Goal: Task Accomplishment & Management: Manage account settings

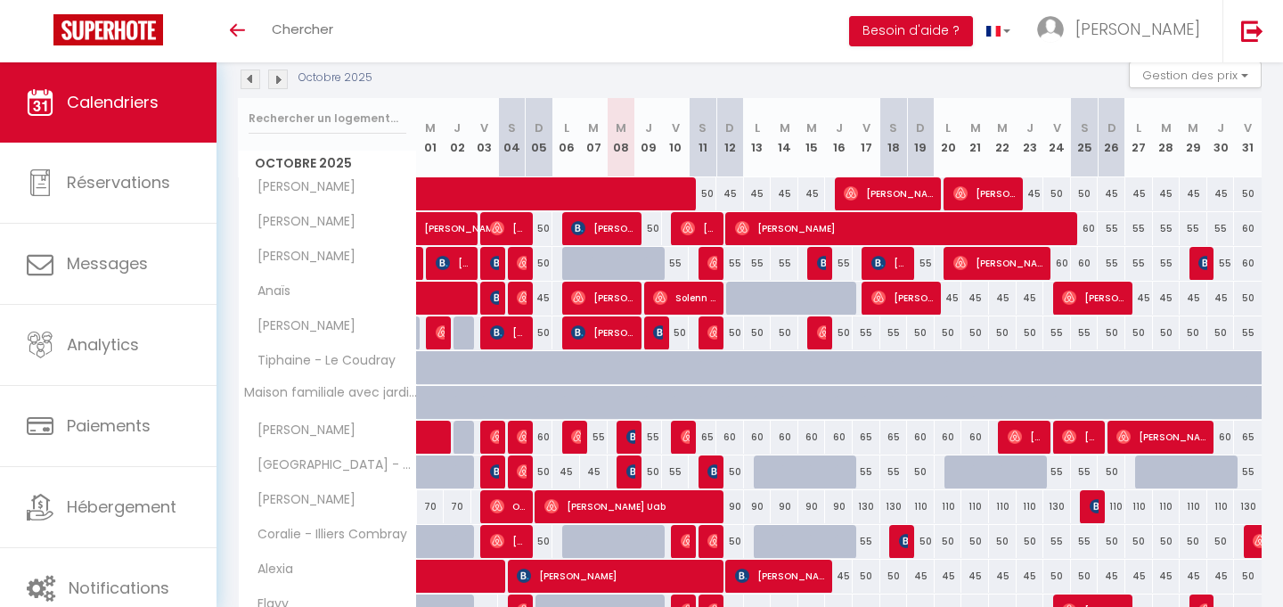
scroll to position [199, 0]
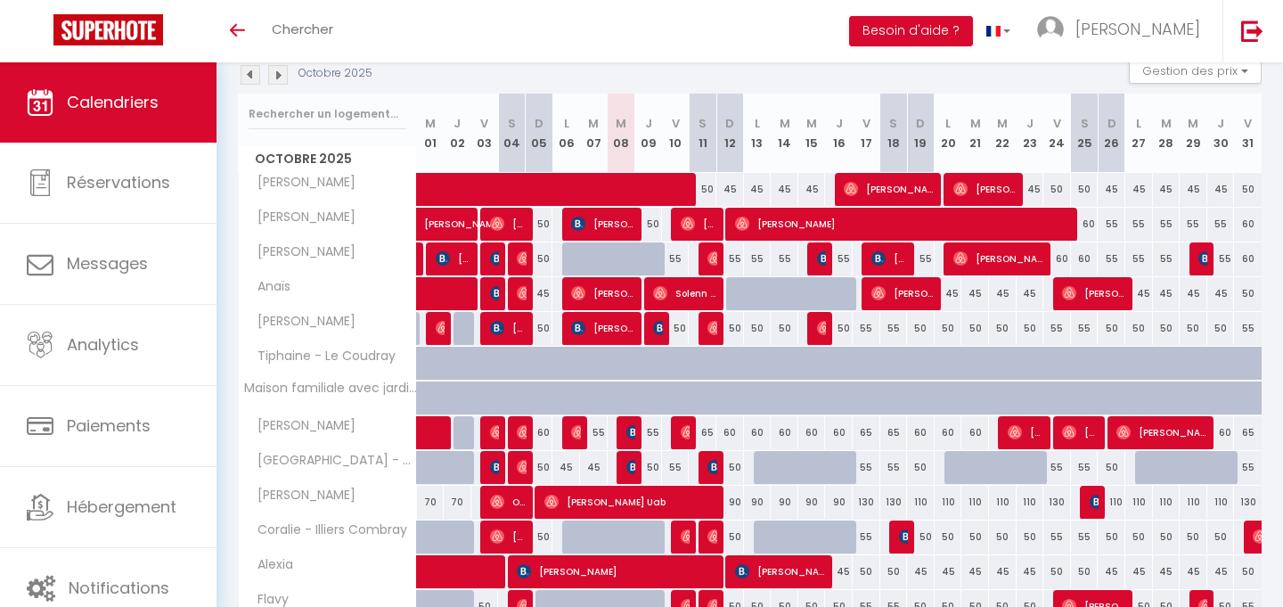
click at [282, 76] on img at bounding box center [278, 75] width 20 height 20
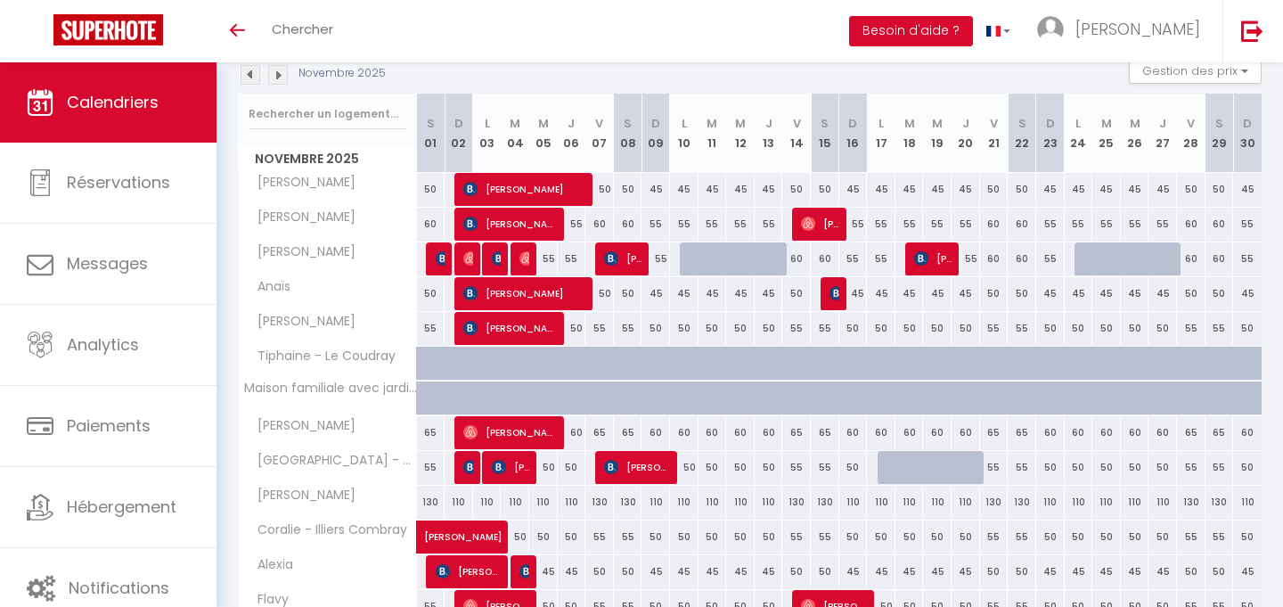
click at [282, 76] on img at bounding box center [278, 75] width 20 height 20
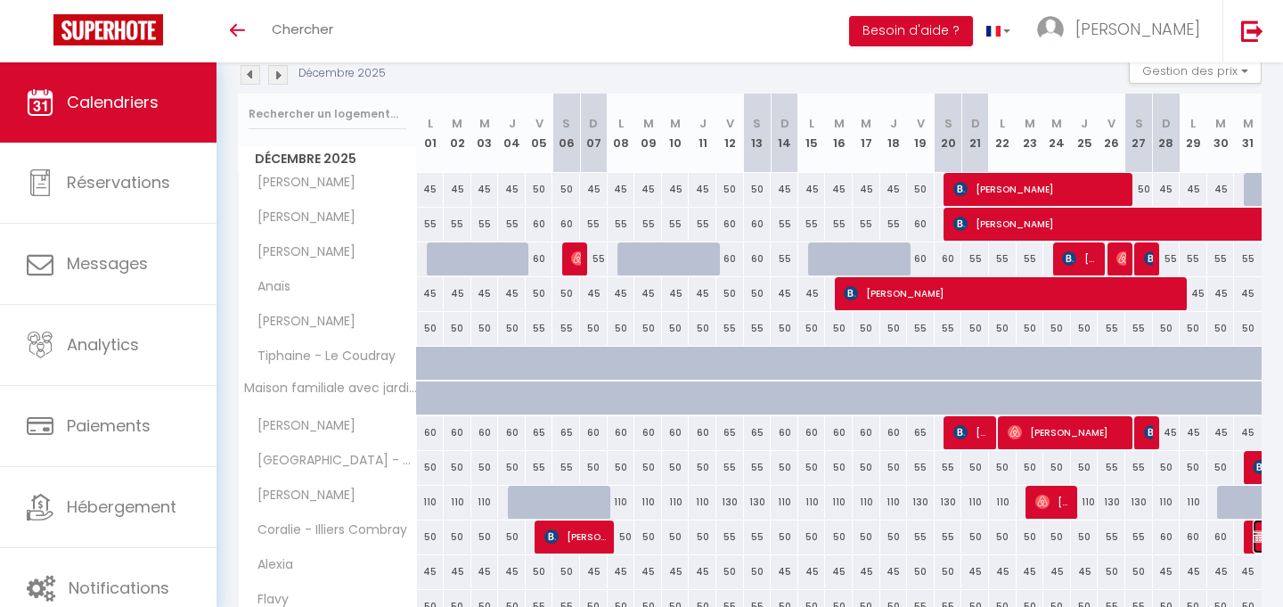
click at [1256, 540] on img at bounding box center [1260, 536] width 14 height 14
select select "OK"
select select "KO"
select select "0"
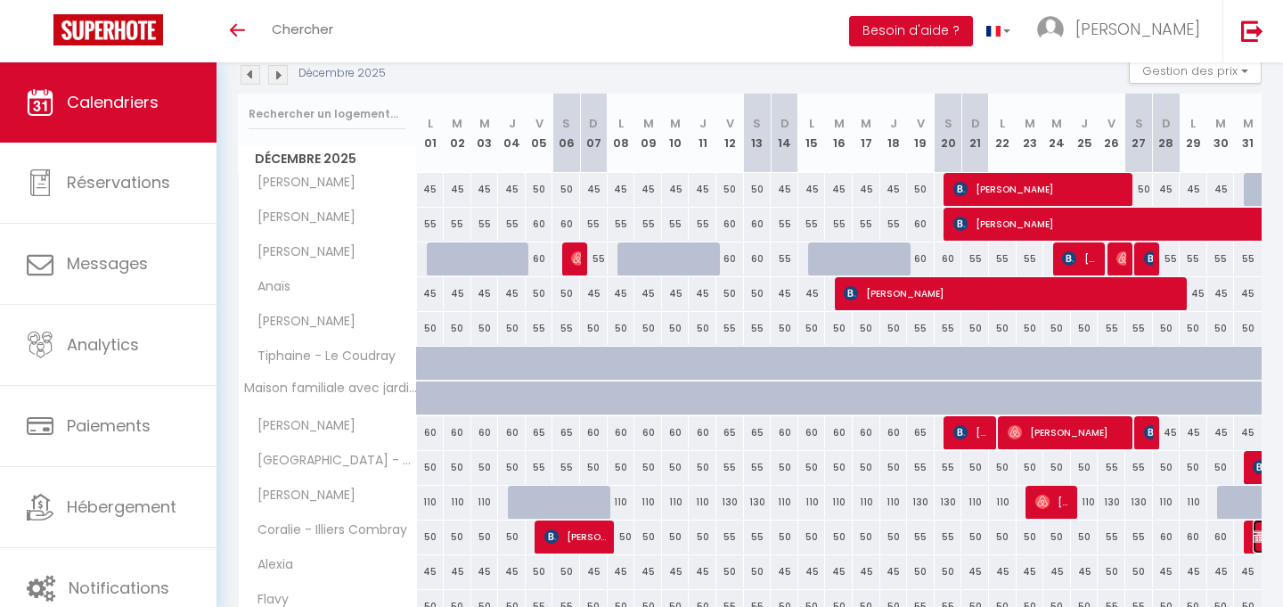
select select "1"
select select
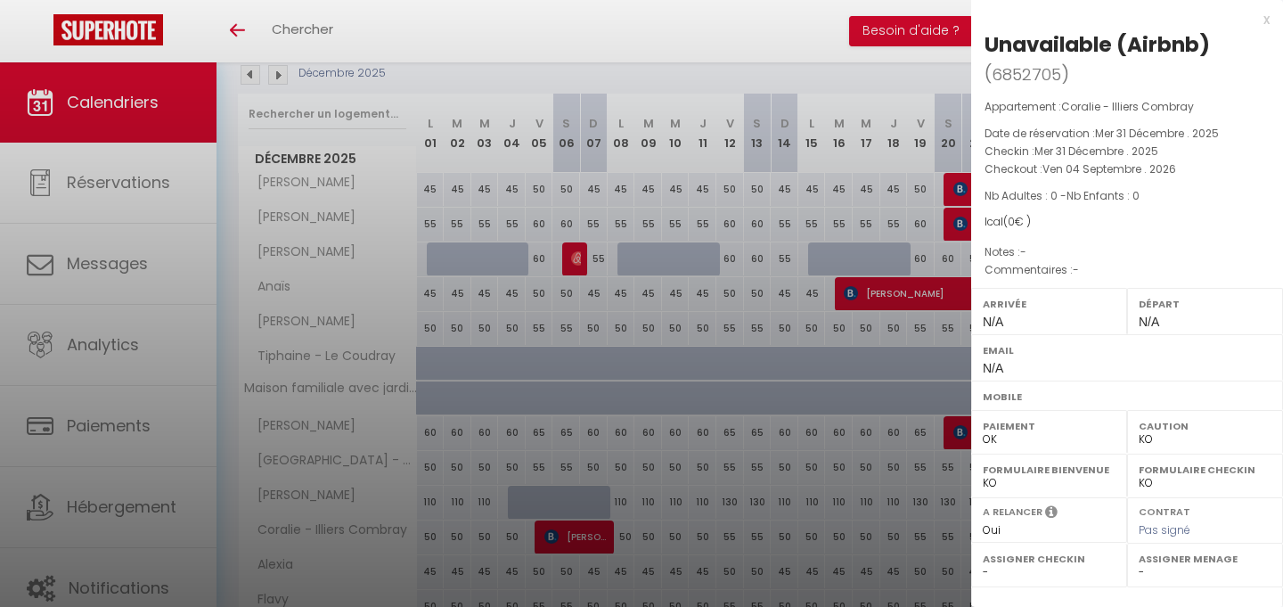
click at [1268, 13] on div "x" at bounding box center [1120, 19] width 299 height 21
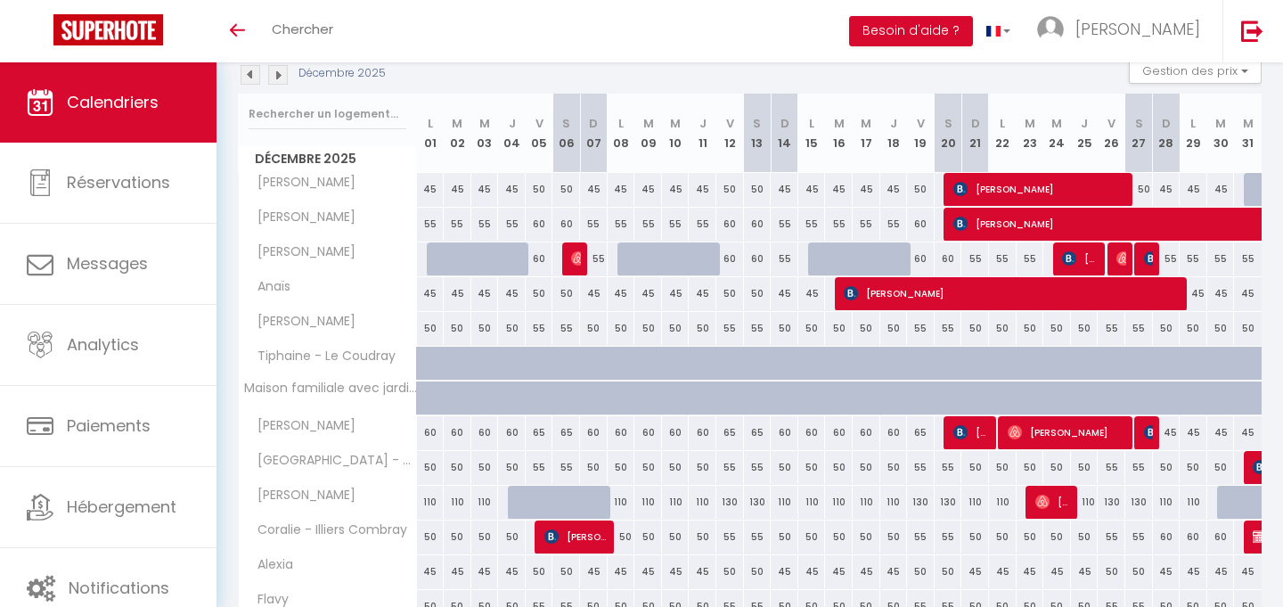
click at [278, 73] on img at bounding box center [278, 75] width 20 height 20
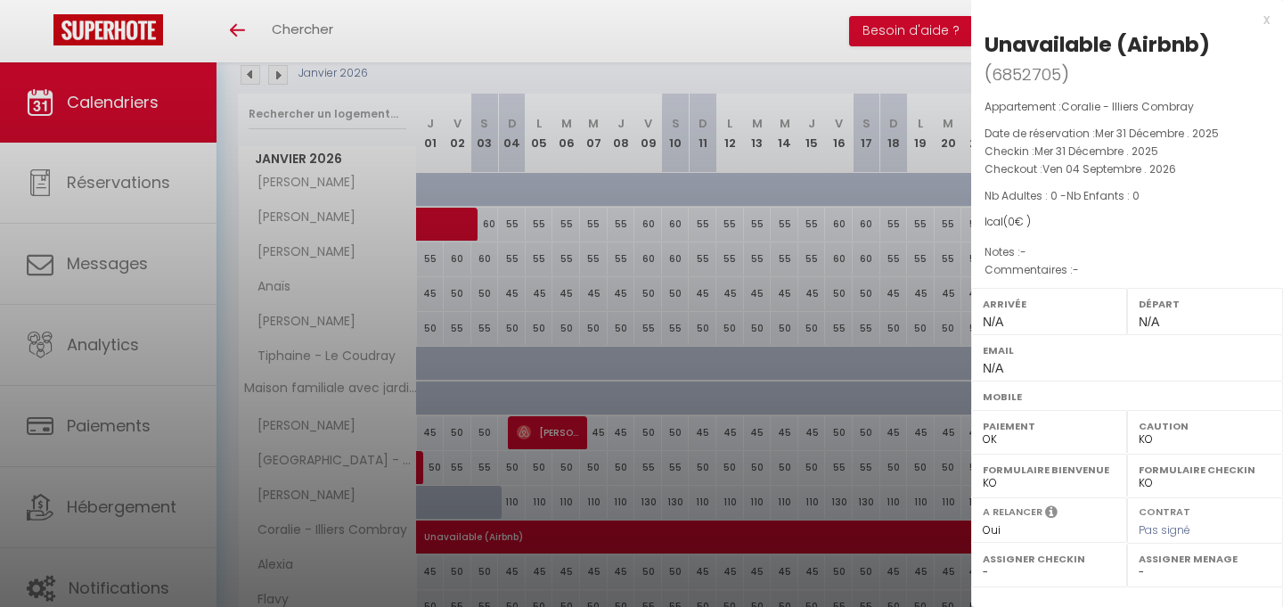
click at [1052, 310] on label "Arrivée" at bounding box center [1049, 304] width 133 height 18
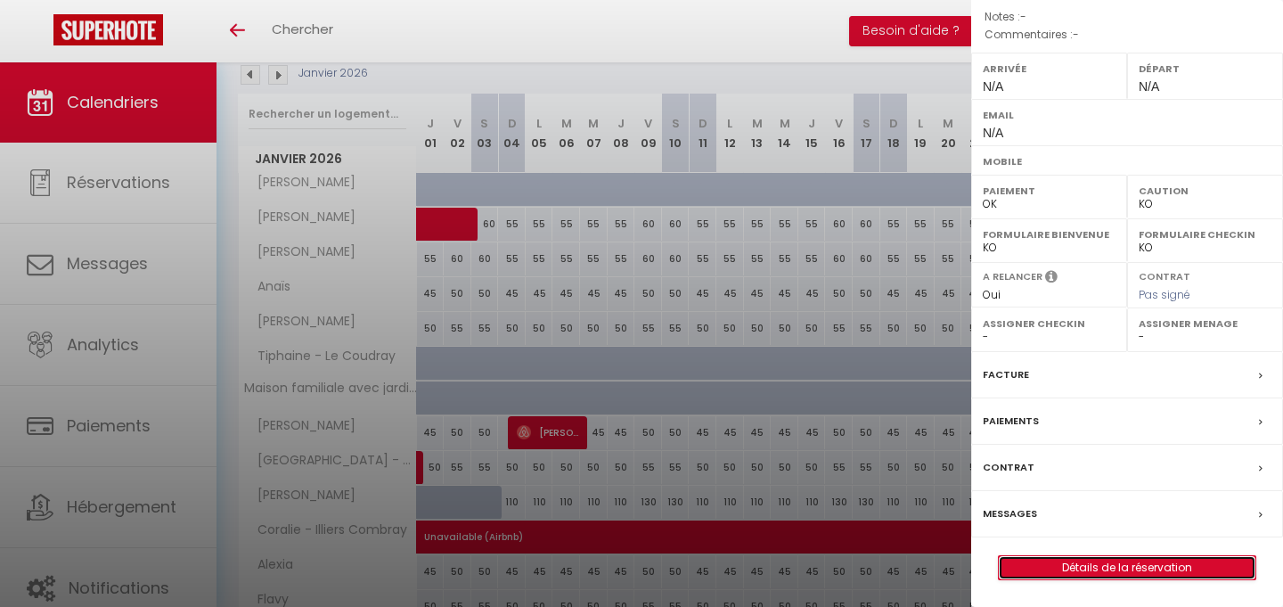
click at [1077, 569] on link "Détails de la réservation" at bounding box center [1127, 567] width 257 height 23
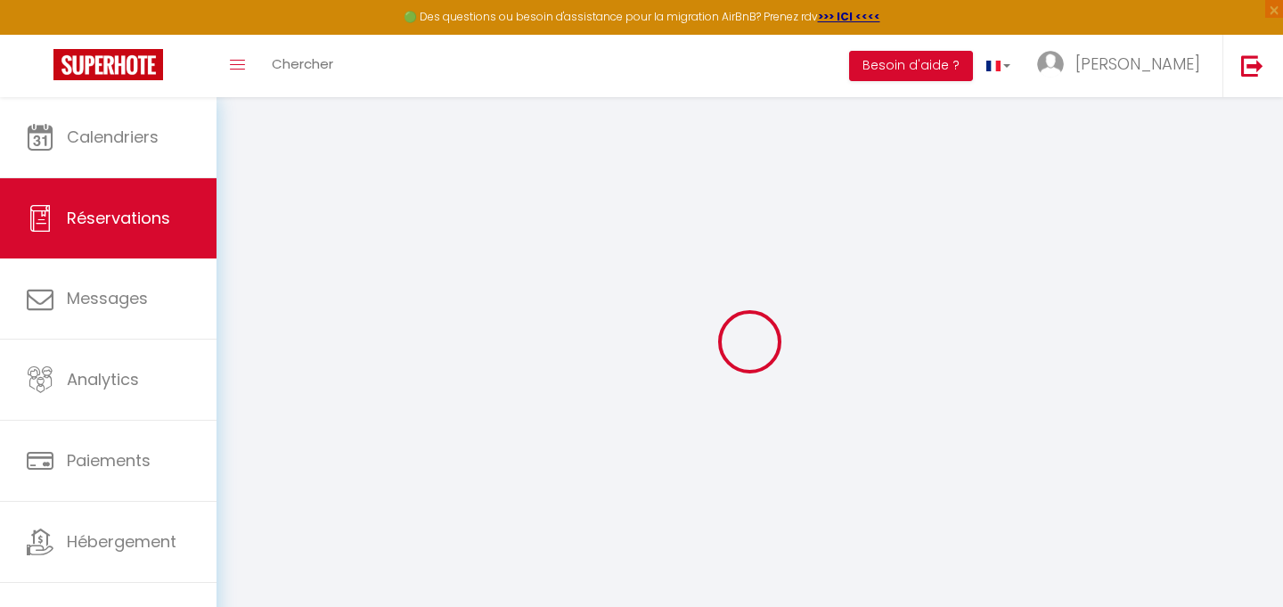
select select
checkbox input "false"
select select
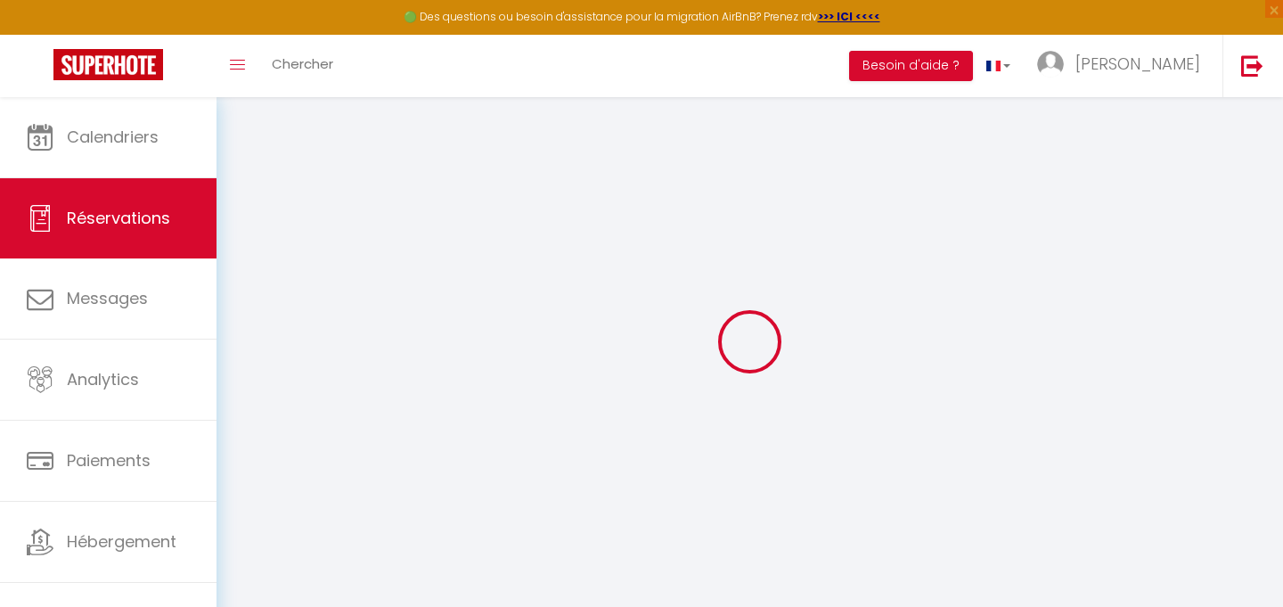
select select
checkbox input "false"
select select
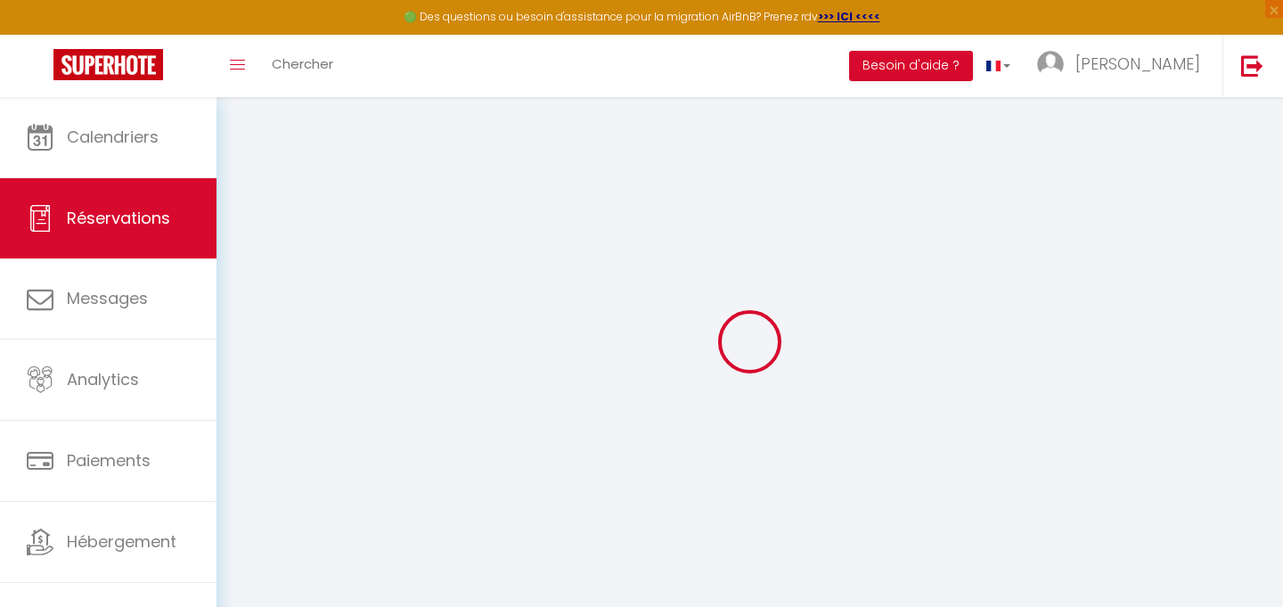
select select
checkbox input "false"
select select
checkbox input "false"
select select
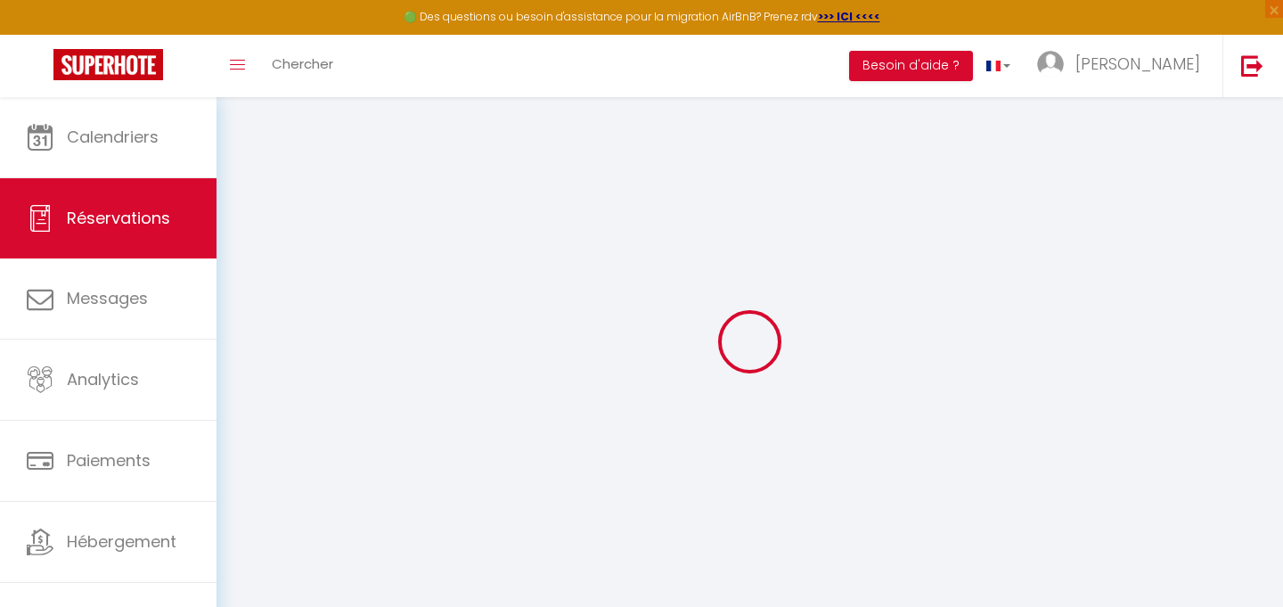
select select
